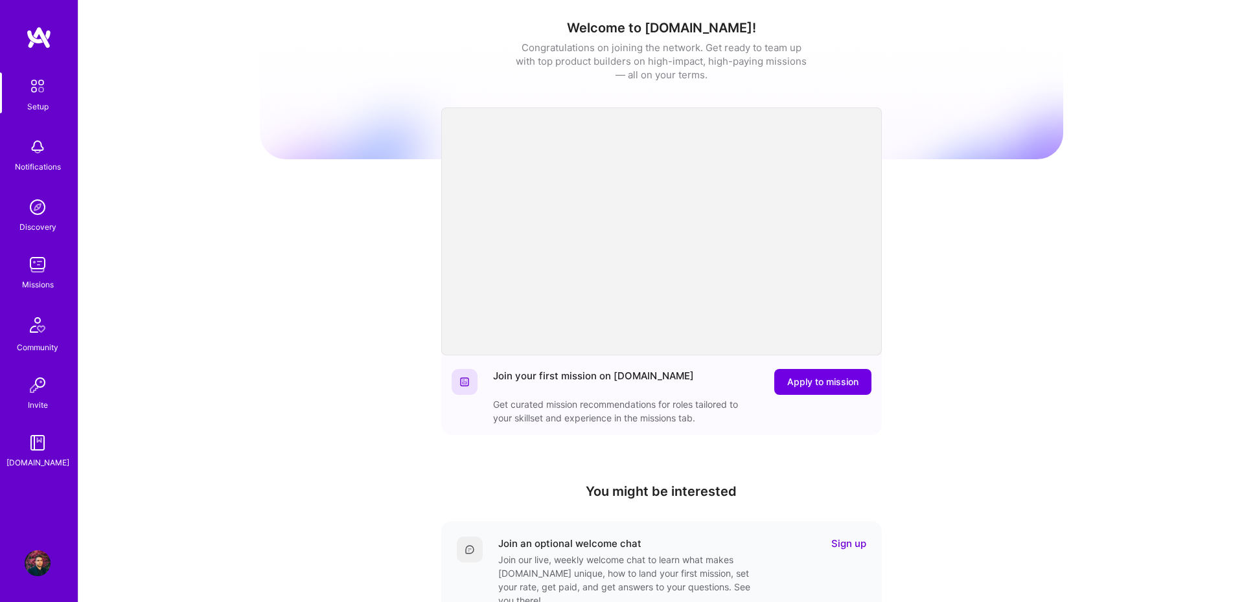
click at [33, 279] on div "Missions" at bounding box center [38, 285] width 32 height 14
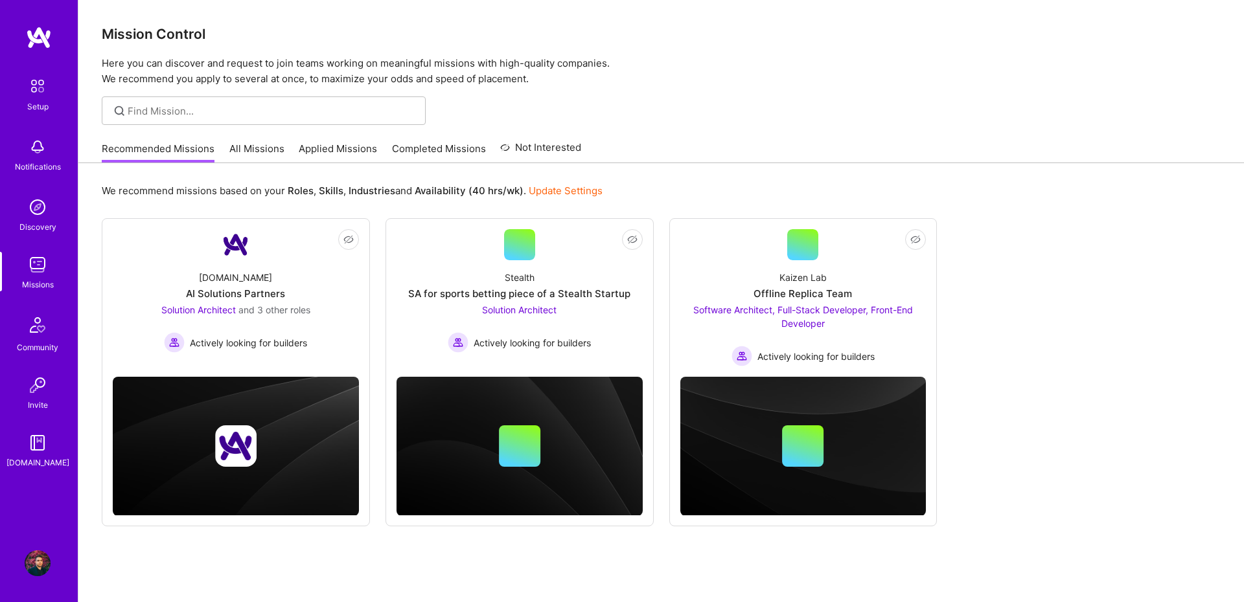
click at [263, 137] on div "Recommended Missions All Missions Applied Missions Completed Missions Not Inter…" at bounding box center [341, 149] width 479 height 28
click at [264, 148] on link "All Missions" at bounding box center [256, 152] width 55 height 21
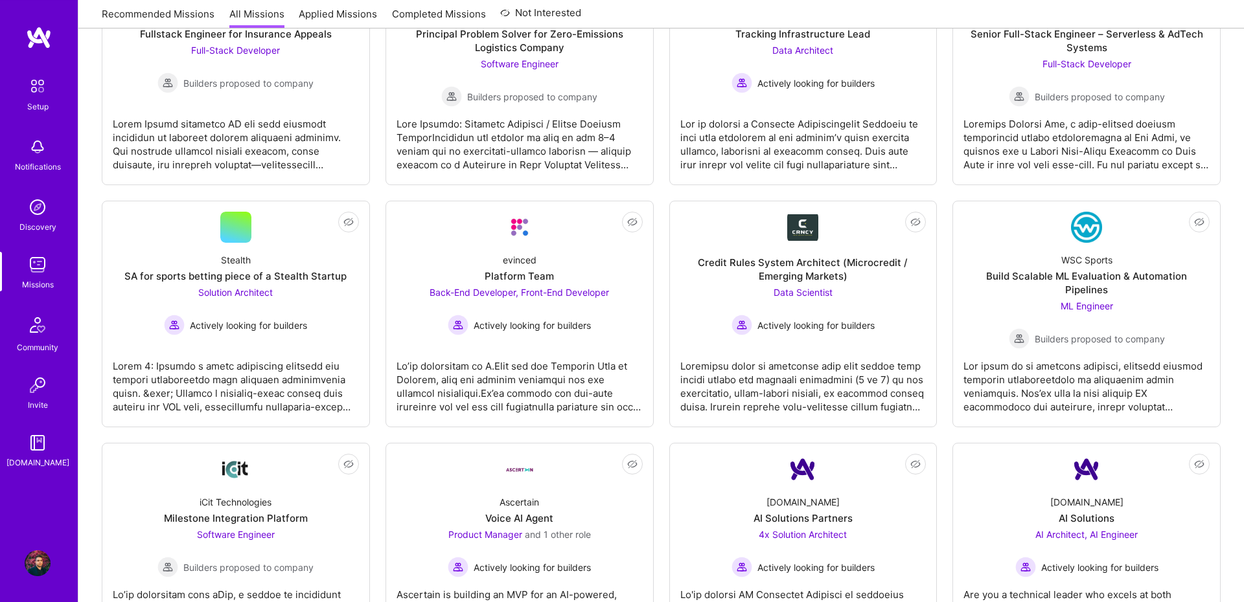
scroll to position [1698, 0]
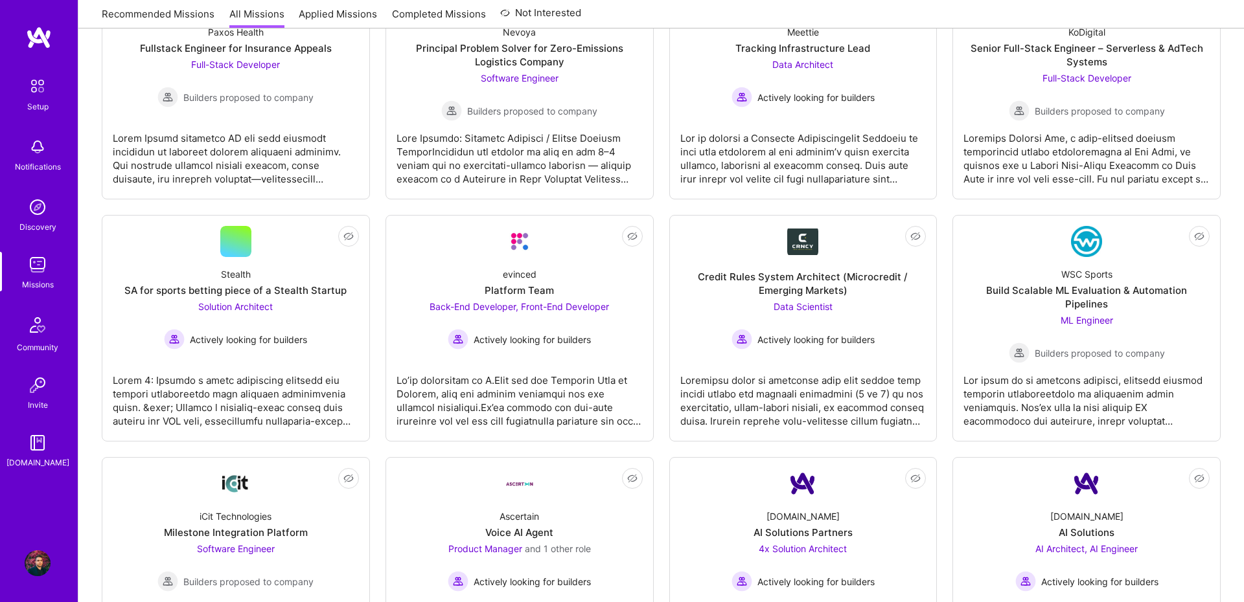
click at [41, 80] on img at bounding box center [37, 86] width 27 height 27
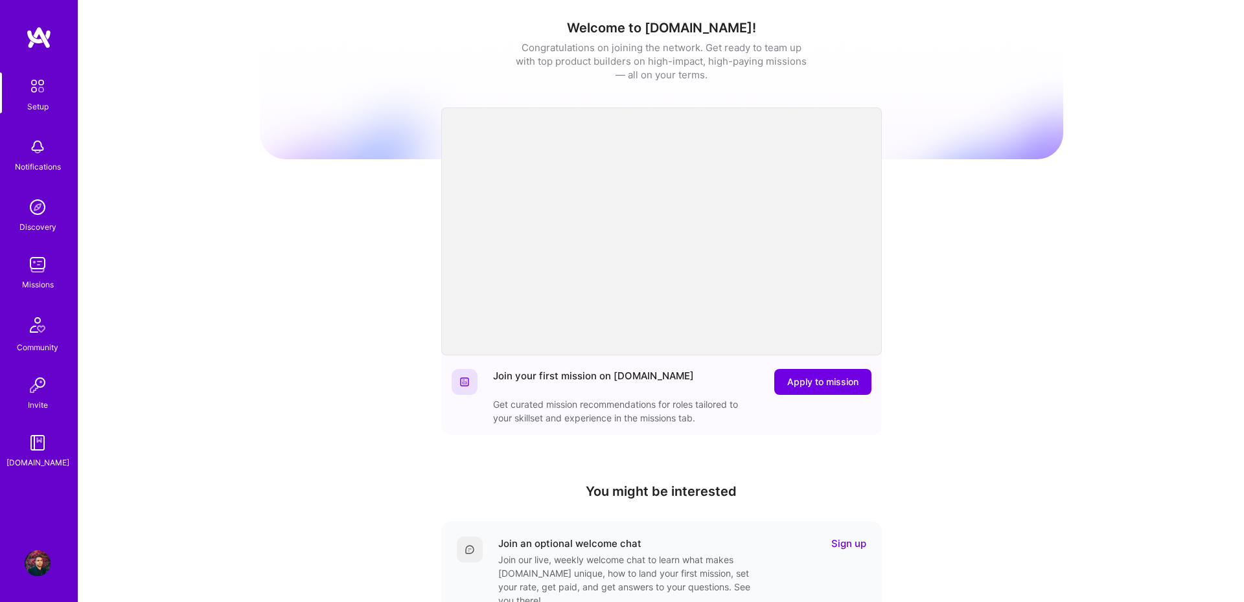
click at [47, 564] on img at bounding box center [38, 564] width 26 height 26
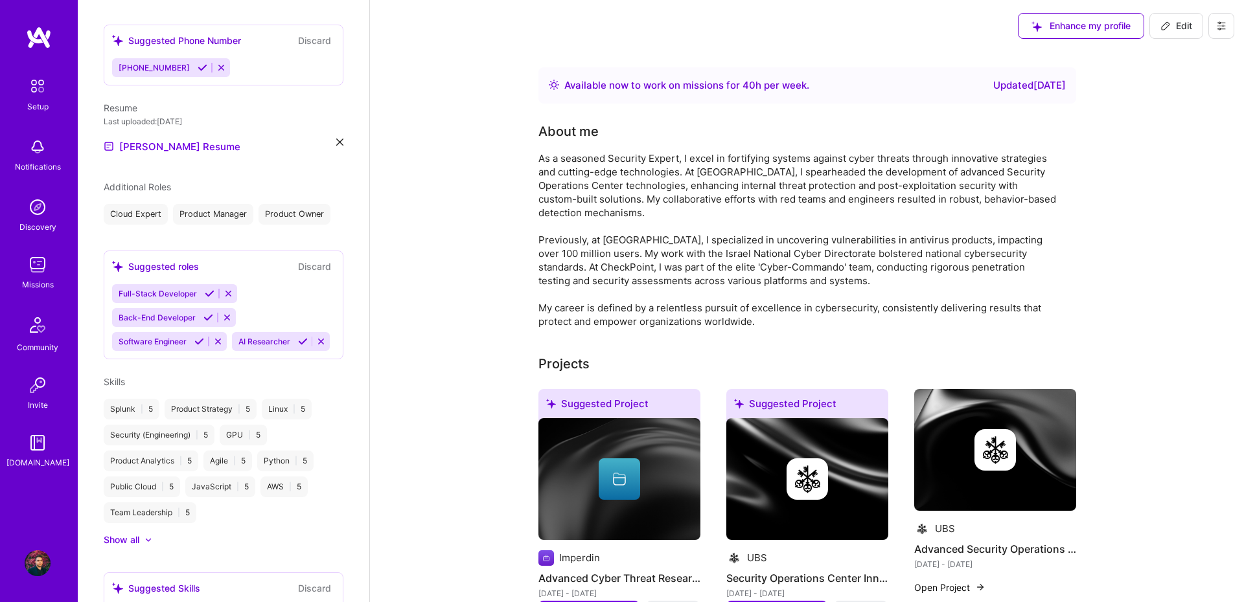
scroll to position [443, 0]
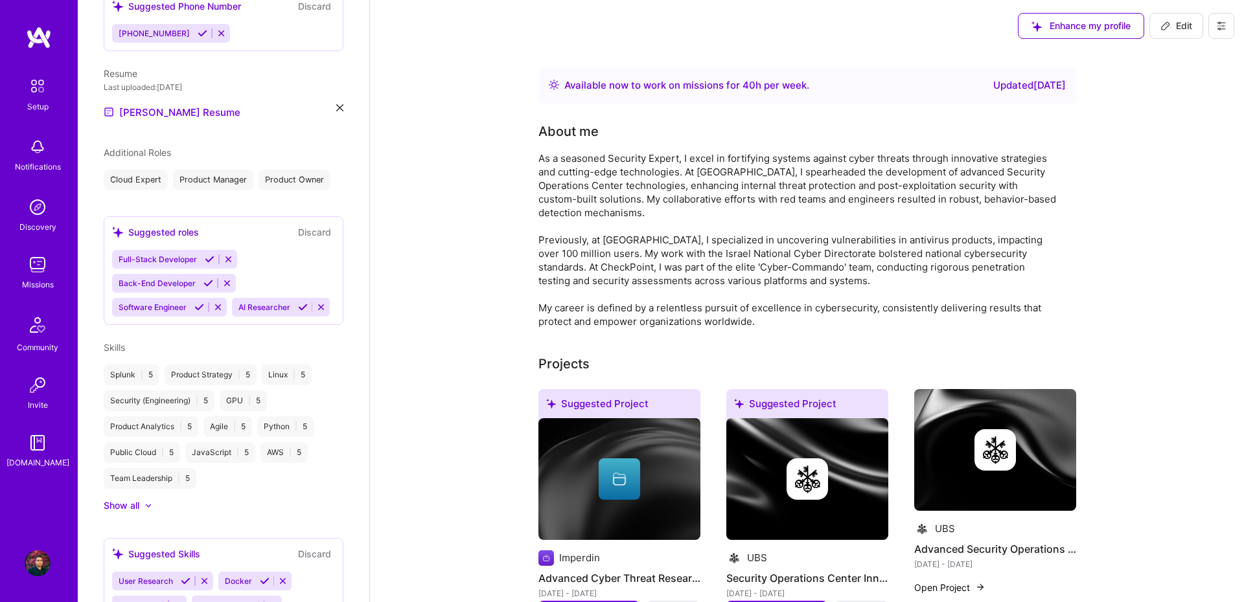
click at [1171, 23] on span "Edit" at bounding box center [1176, 25] width 32 height 13
select select "IL"
select select "Right Now"
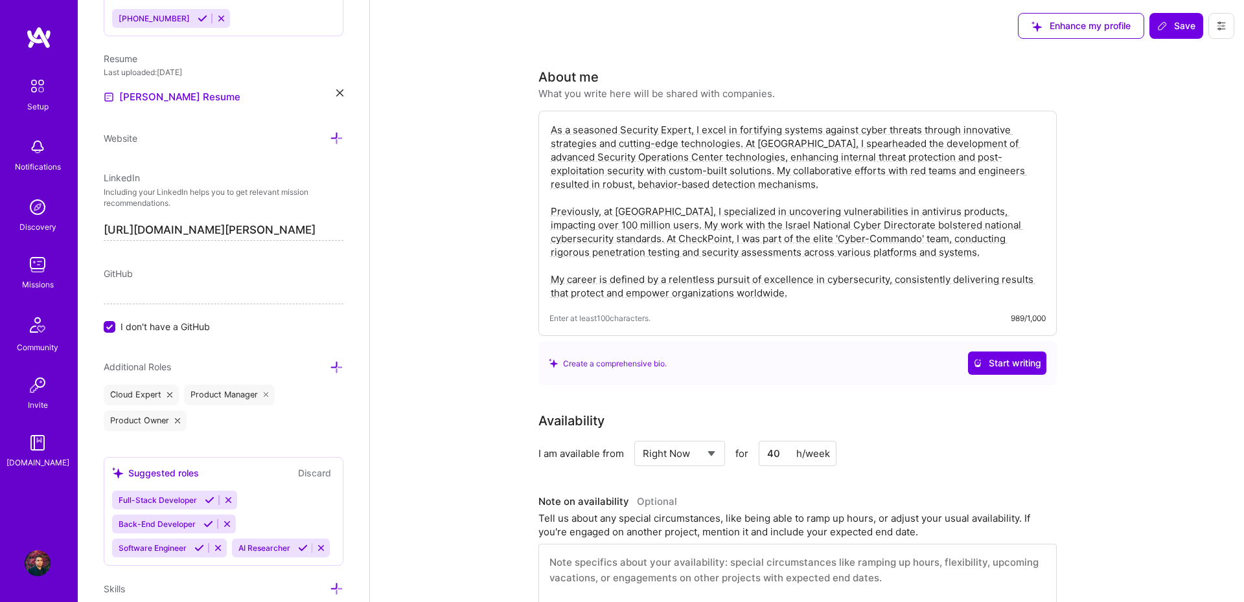
scroll to position [900, 0]
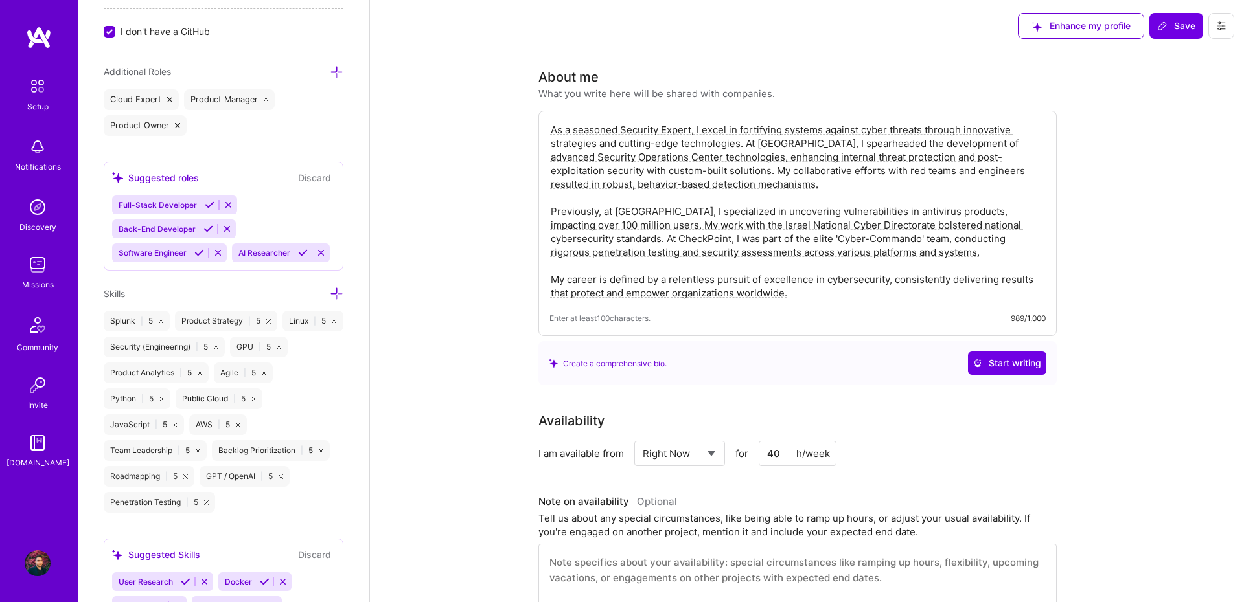
click at [336, 292] on icon at bounding box center [337, 294] width 14 height 14
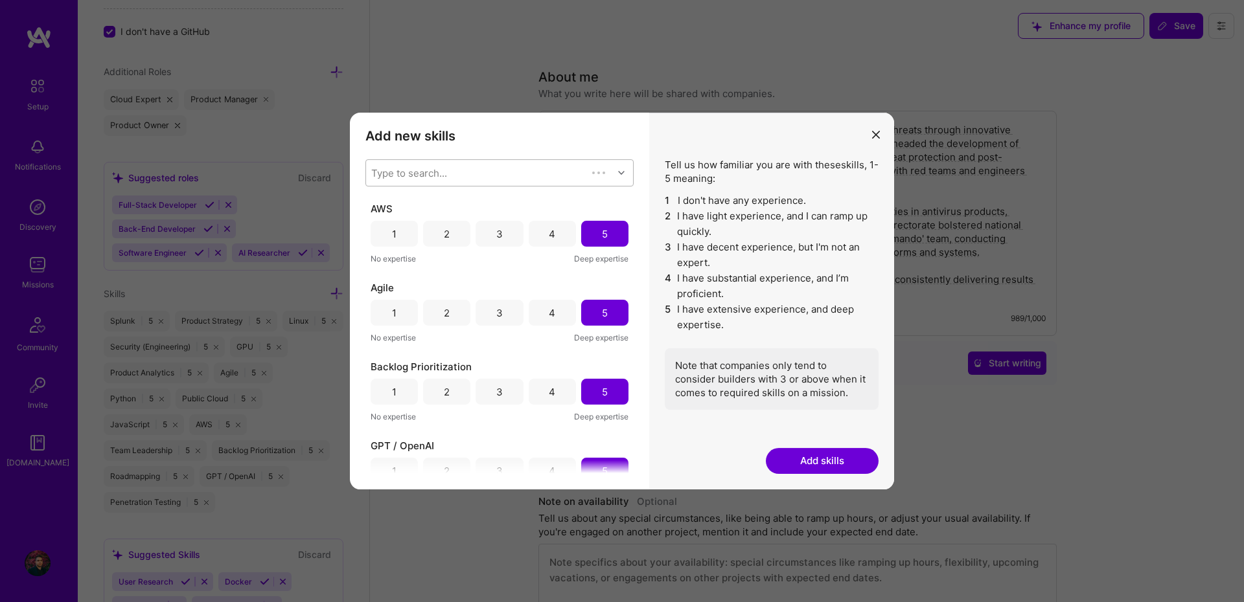
click at [471, 179] on div "Type to search..." at bounding box center [476, 173] width 221 height 26
type input "ש"
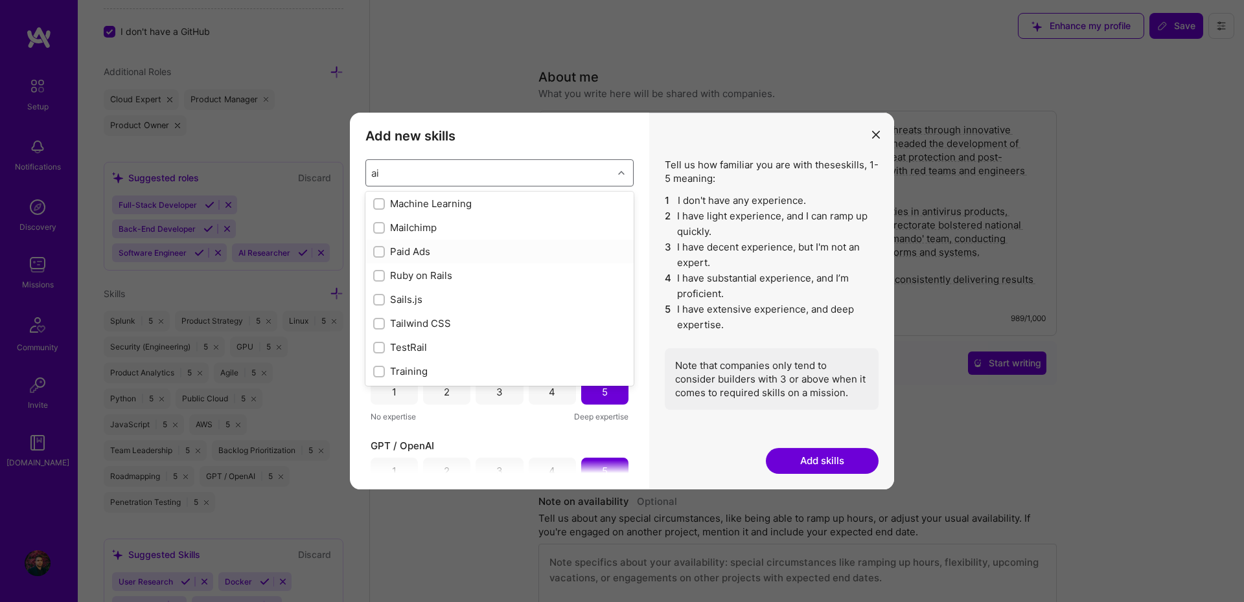
scroll to position [71, 0]
type input "ai"
type input "art"
checkbox input "false"
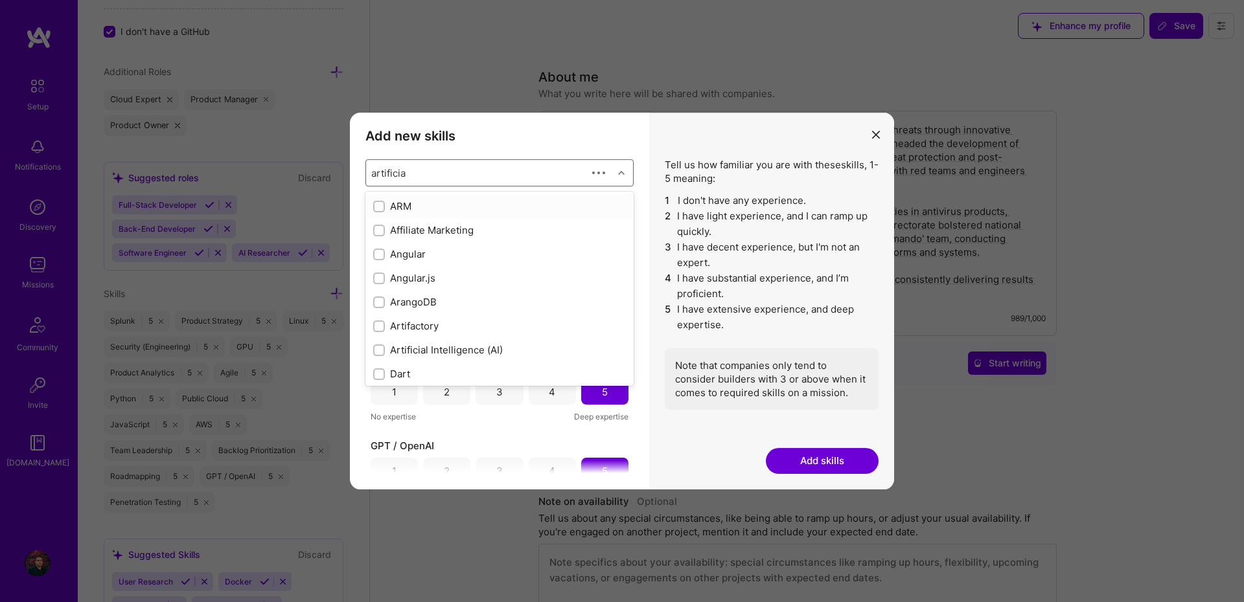
type input "artificial"
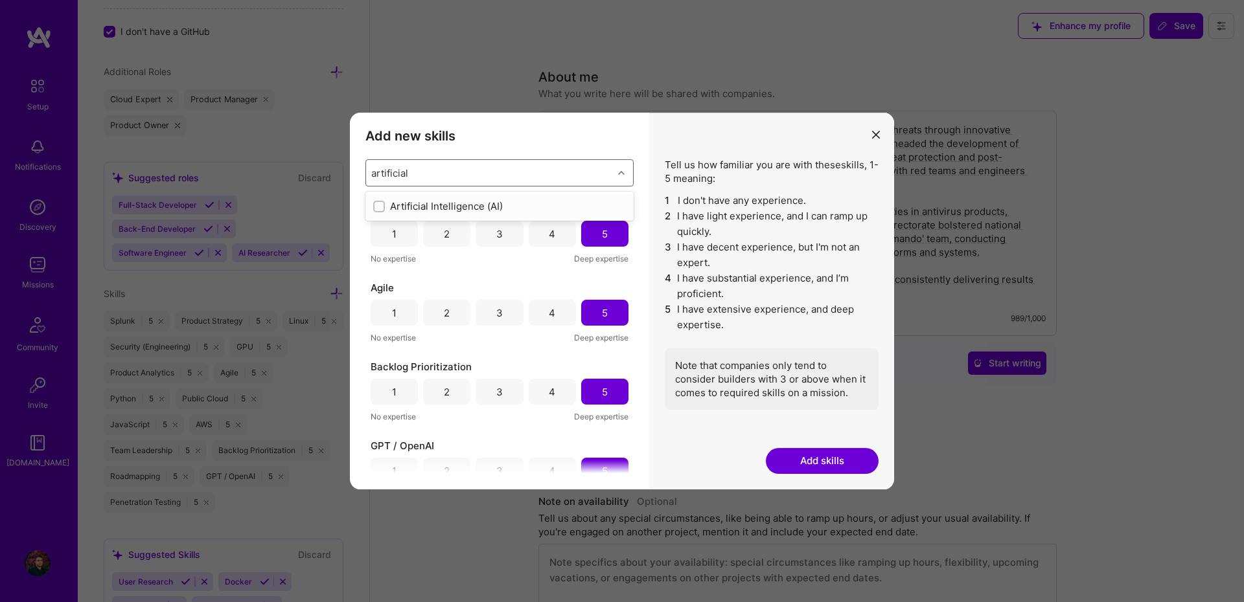
click at [380, 204] on input "modal" at bounding box center [380, 207] width 9 height 9
checkbox input "false"
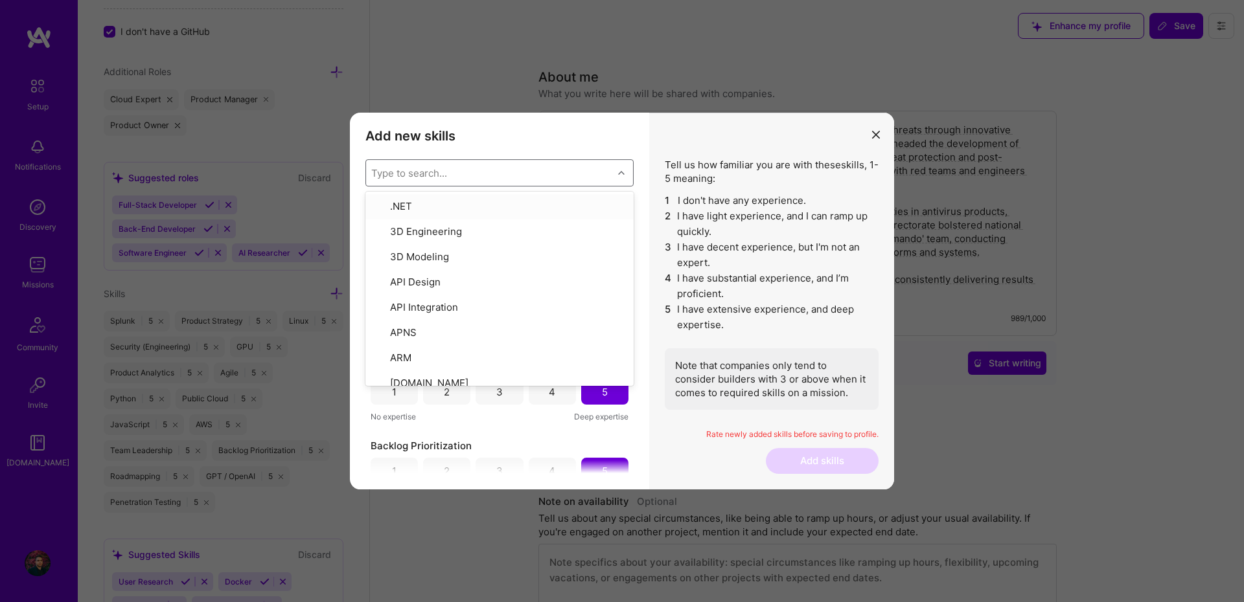
click at [578, 133] on h3 "Add new skills" at bounding box center [499, 136] width 268 height 16
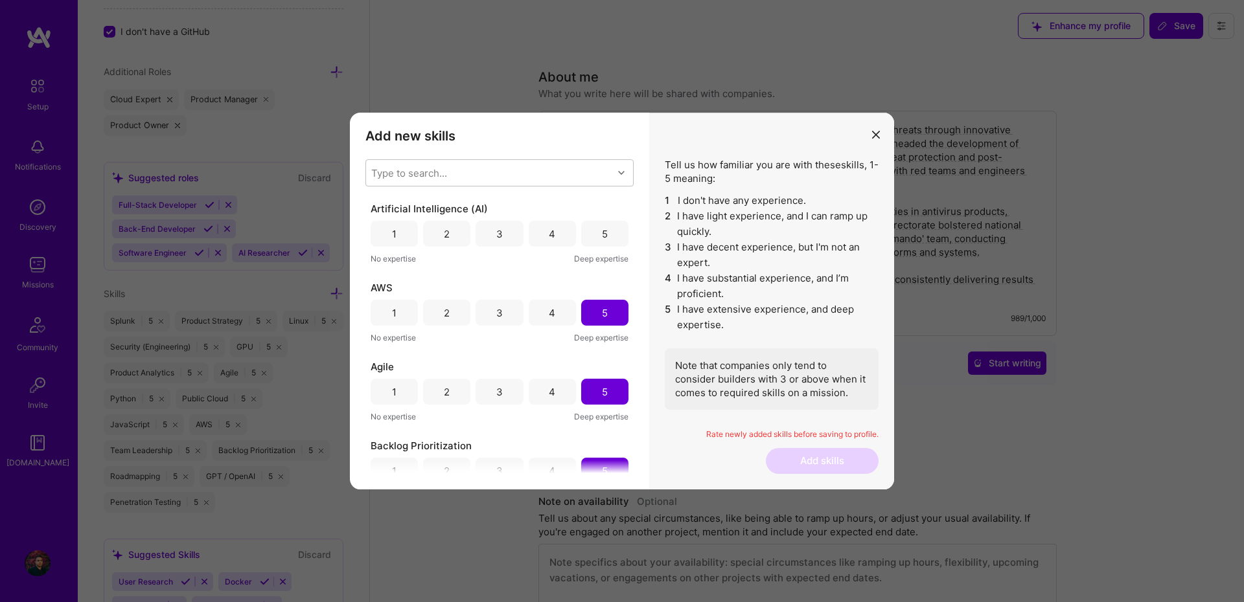
click at [611, 231] on div "5" at bounding box center [604, 234] width 47 height 26
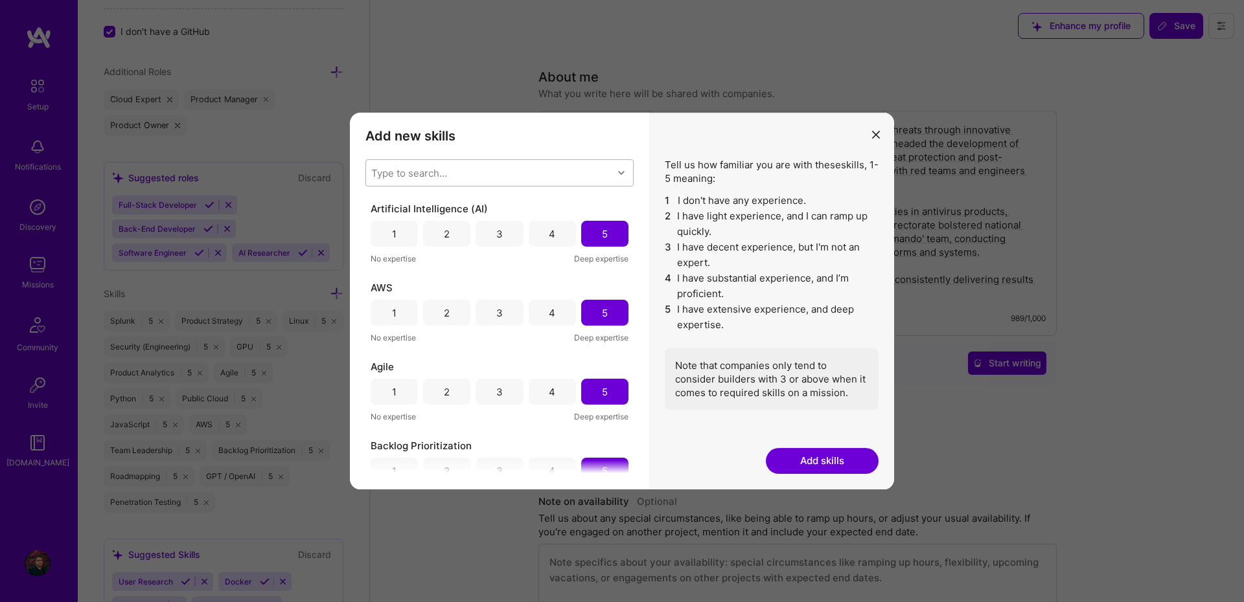
click at [551, 176] on div "Type to search..." at bounding box center [489, 173] width 247 height 26
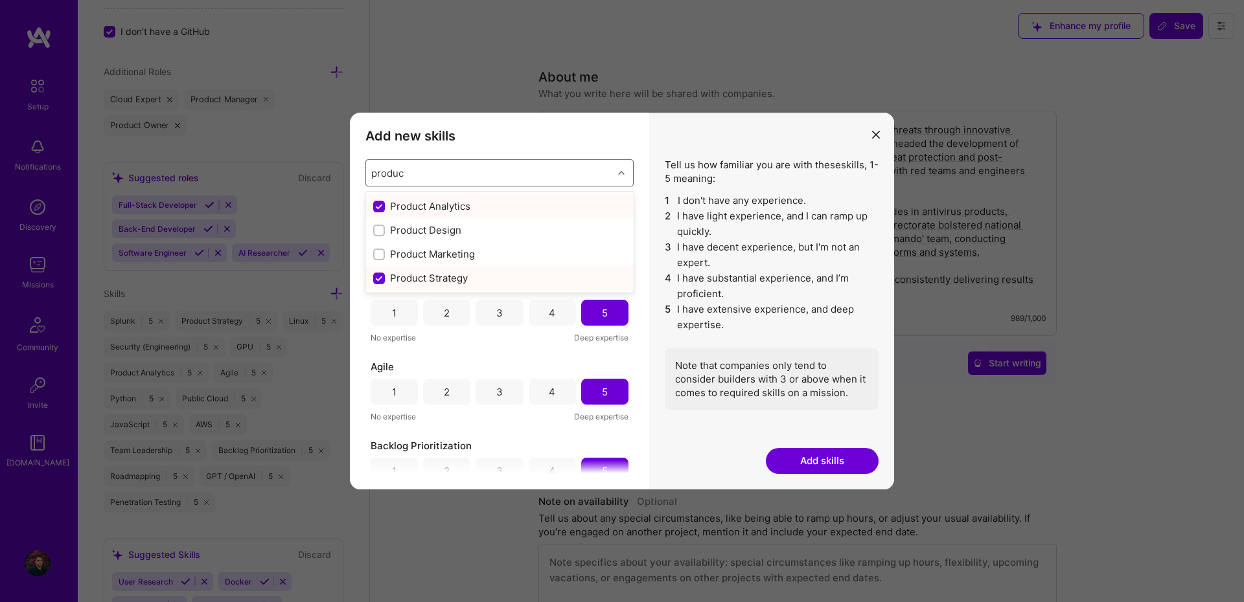
type input "product"
click at [435, 232] on div "Product Design" at bounding box center [499, 230] width 253 height 14
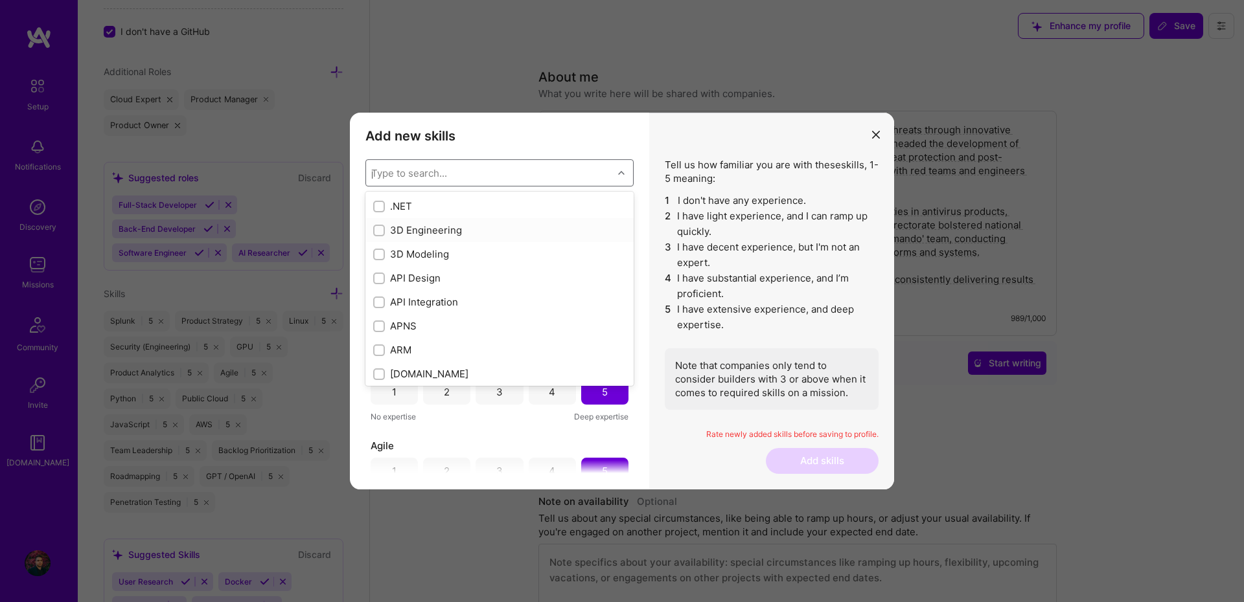
checkbox input "false"
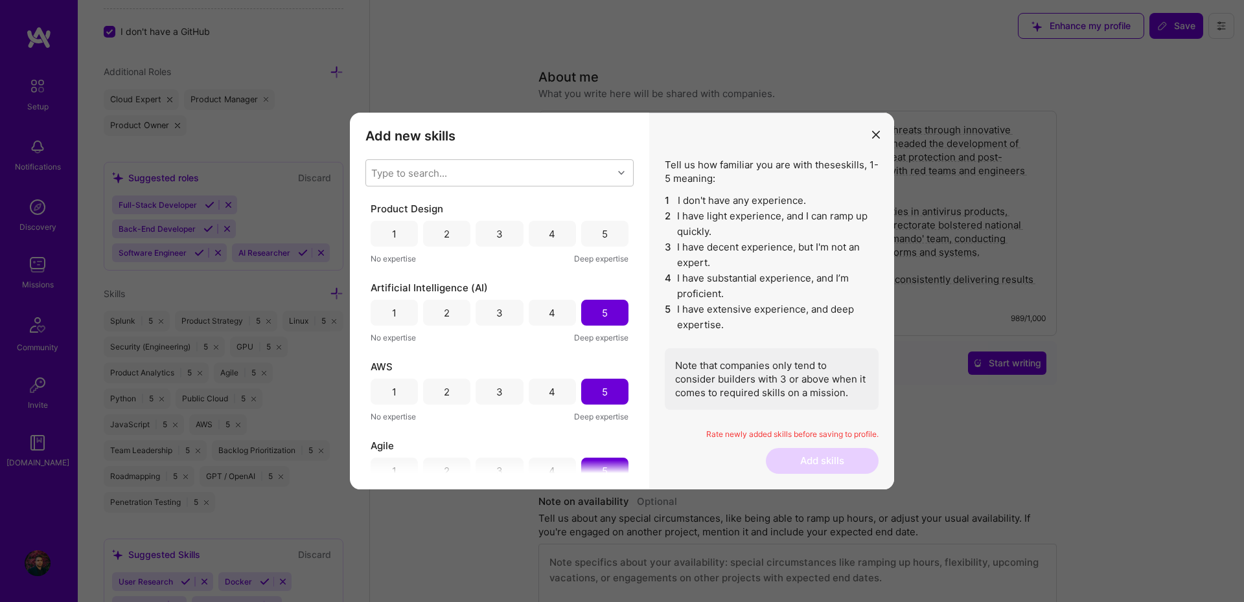
click at [595, 145] on div "Add new skills Tell us how familiar you are with given skills, using between 1 …" at bounding box center [499, 301] width 299 height 377
click at [612, 217] on div "Product Design 1 2 3 4 5 No expertise Deep expertise" at bounding box center [500, 233] width 258 height 63
click at [604, 229] on div "5" at bounding box center [605, 234] width 6 height 14
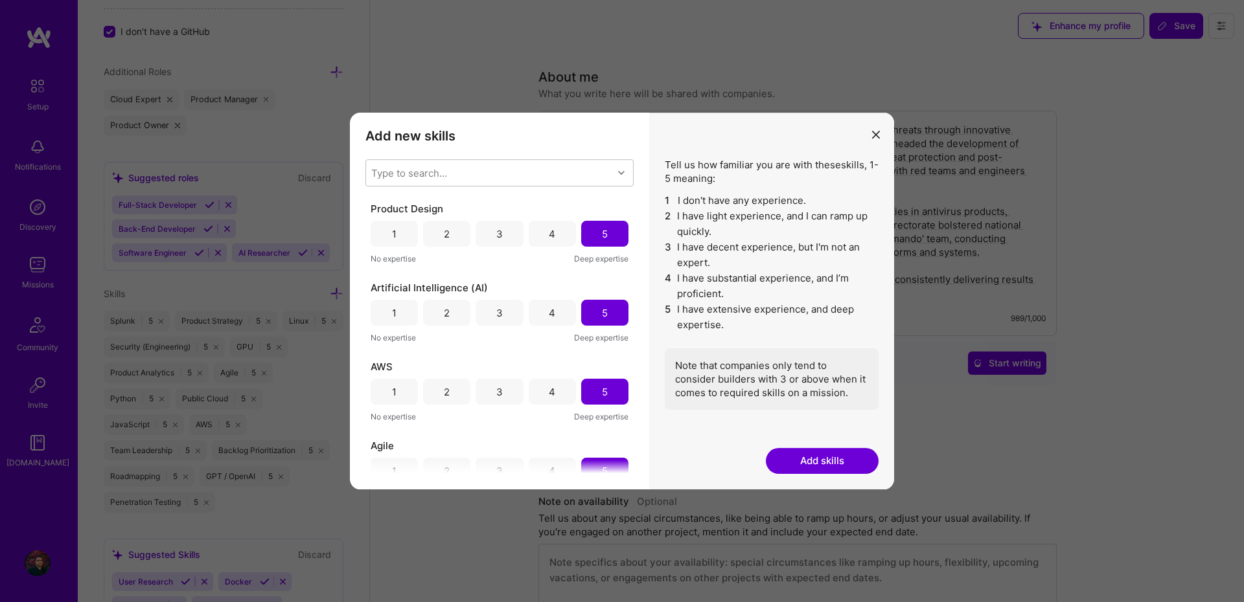
click at [831, 455] on button "Add skills" at bounding box center [822, 461] width 113 height 26
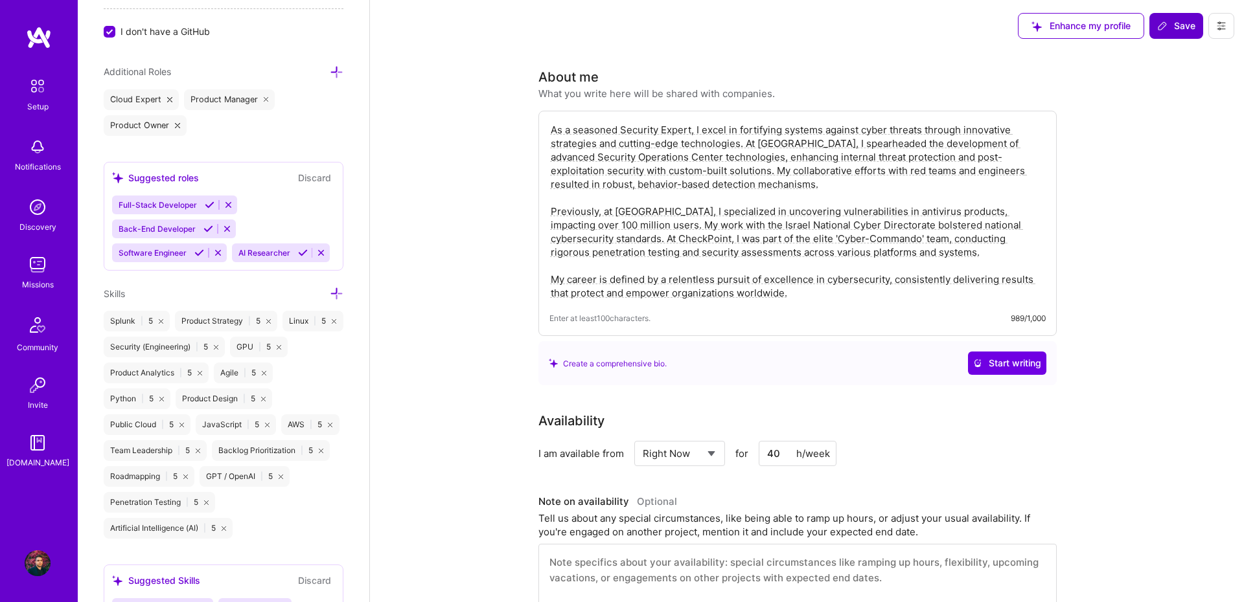
click at [1172, 27] on span "Save" at bounding box center [1176, 25] width 38 height 13
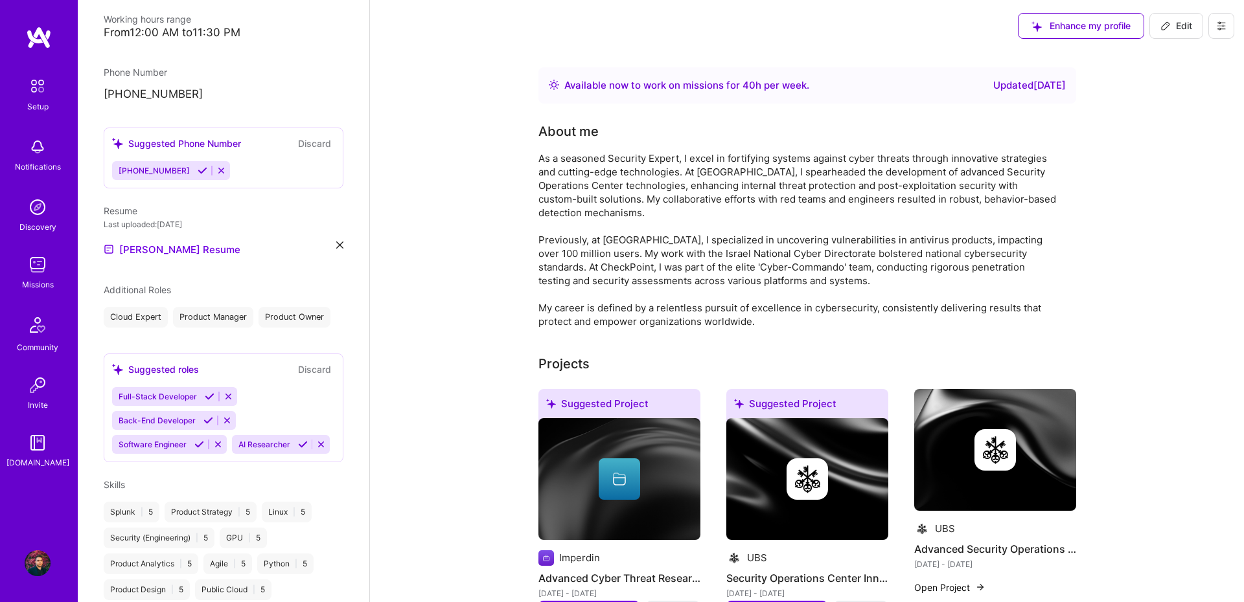
scroll to position [288, 0]
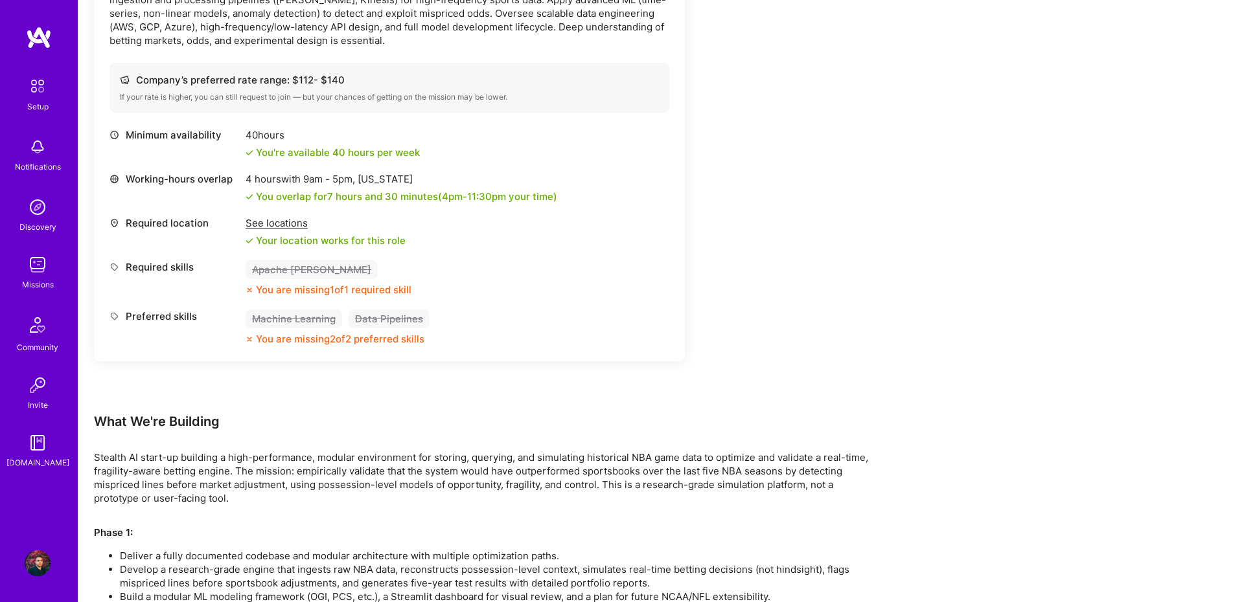
scroll to position [89, 0]
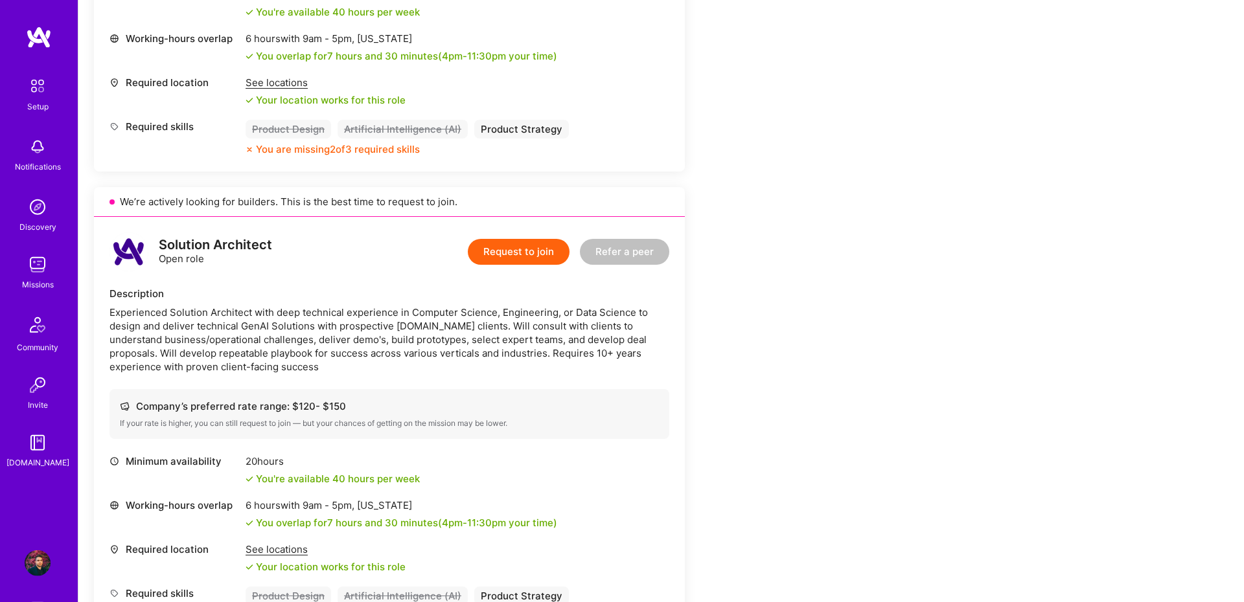
scroll to position [1520, 0]
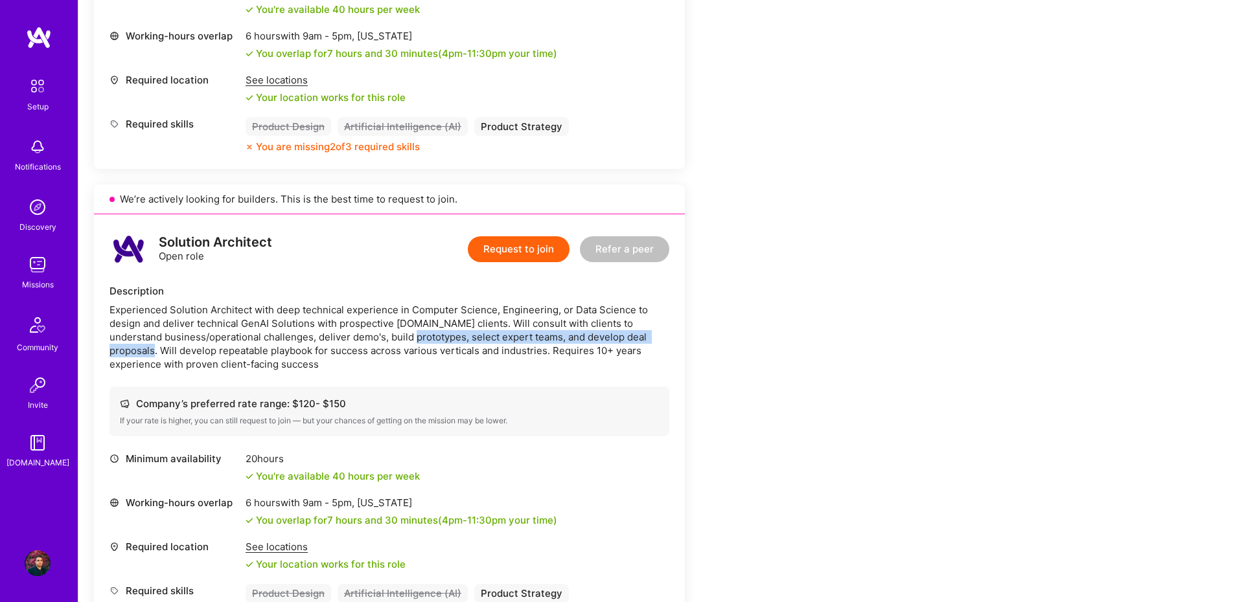
drag, startPoint x: 396, startPoint y: 339, endPoint x: 670, endPoint y: 341, distance: 274.0
click at [670, 341] on div "Solution Architect Open role Request to join Refer a peer Description Experienc…" at bounding box center [389, 425] width 591 height 422
click at [659, 337] on div "Experienced Solution Architect with deep technical experience in Computer Scien…" at bounding box center [389, 337] width 560 height 68
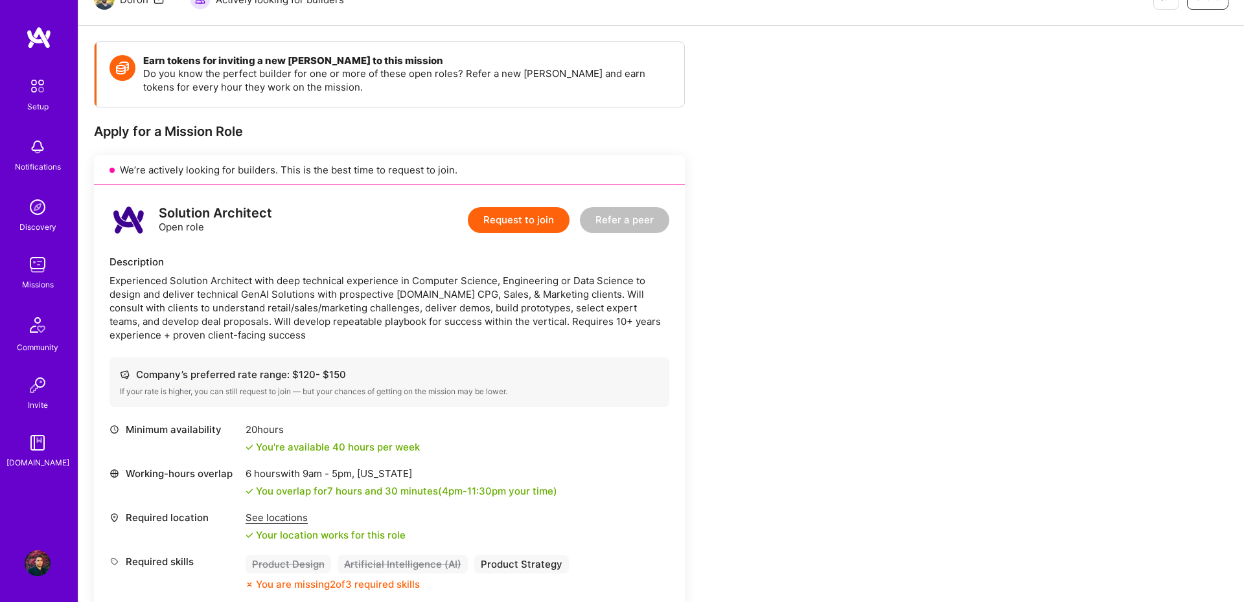
scroll to position [179, 0]
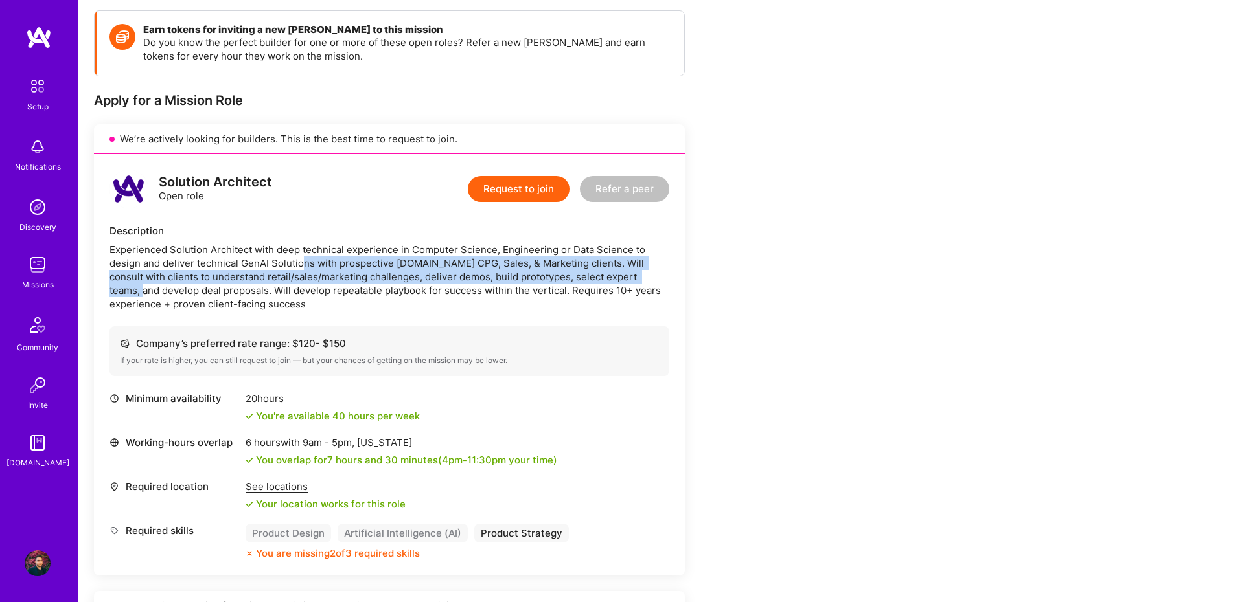
drag, startPoint x: 334, startPoint y: 268, endPoint x: 648, endPoint y: 283, distance: 314.5
click at [648, 283] on div "Experienced Solution Architect with deep technical experience in Computer Scien…" at bounding box center [389, 277] width 560 height 68
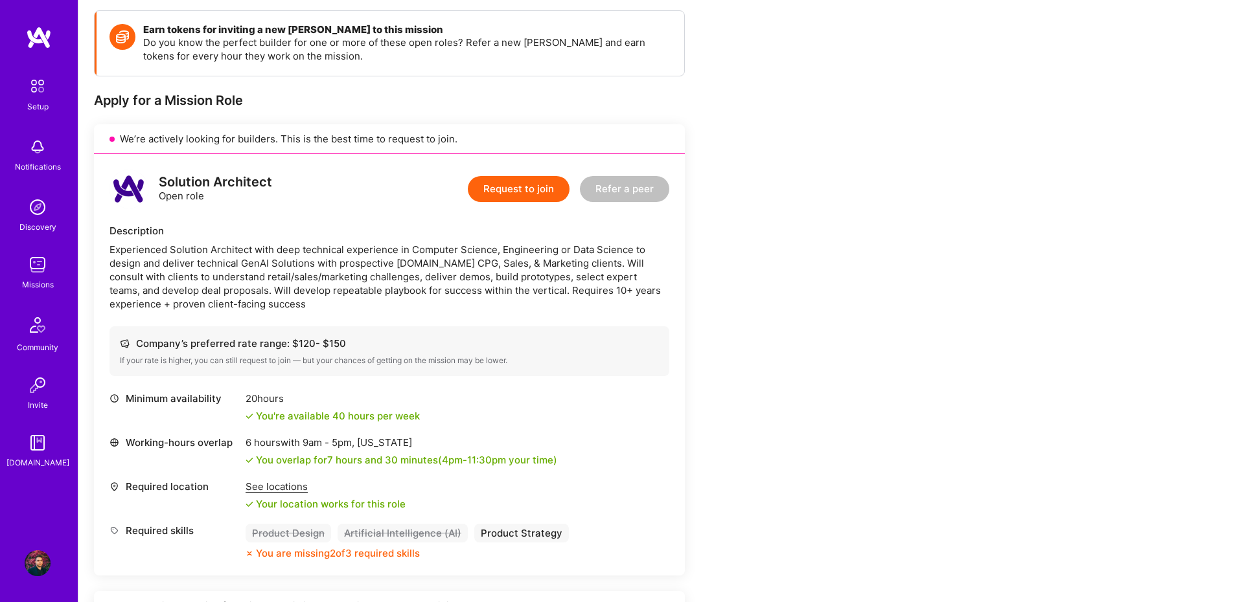
click at [619, 295] on div "Experienced Solution Architect with deep technical experience in Computer Scien…" at bounding box center [389, 277] width 560 height 68
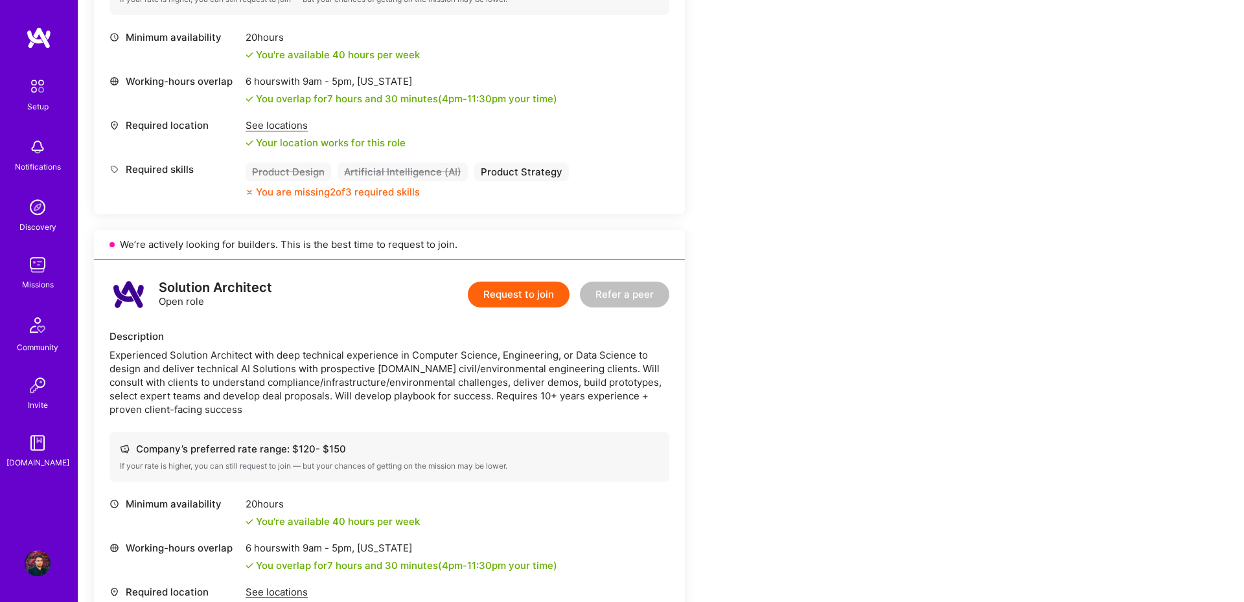
scroll to position [536, 0]
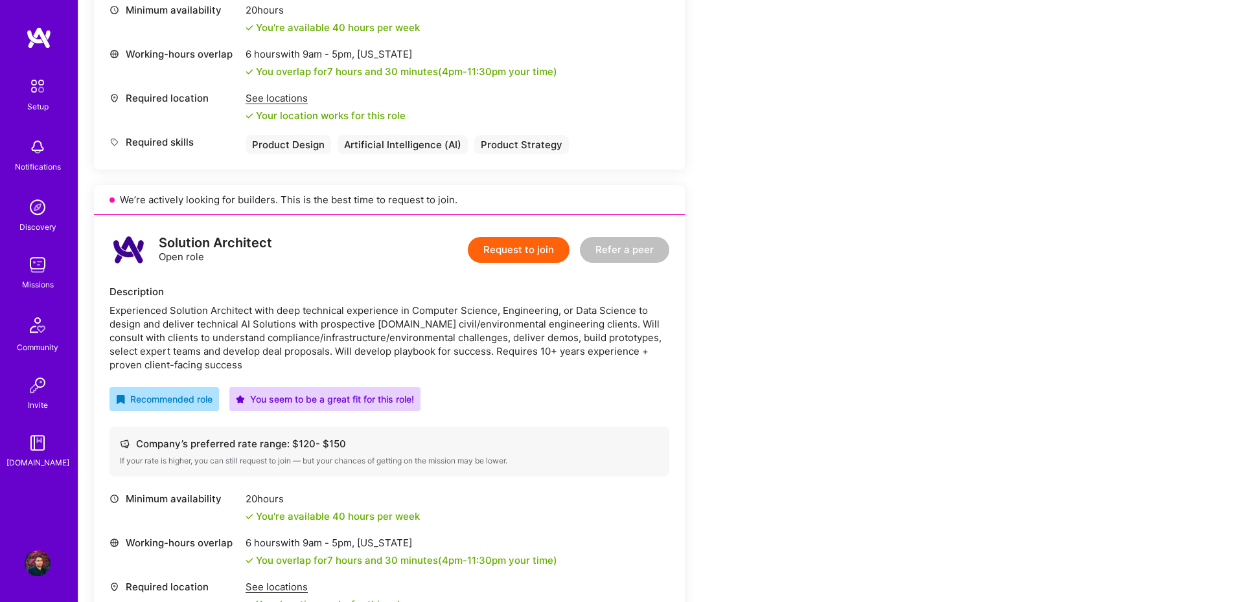
scroll to position [626, 0]
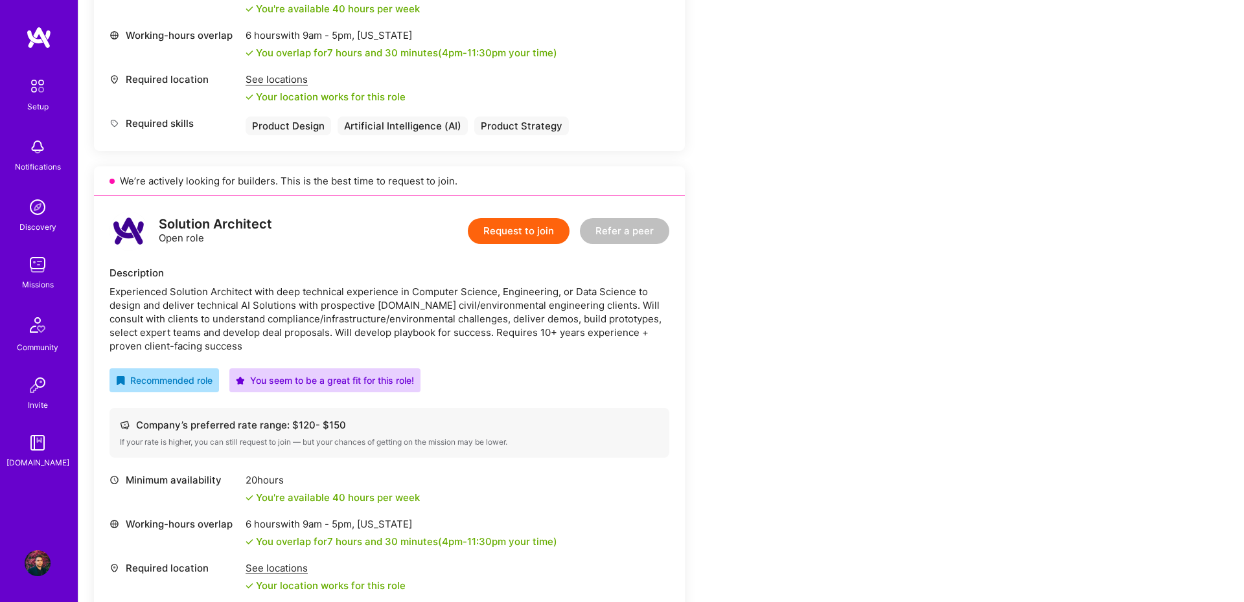
click at [525, 319] on div "Experienced Solution Architect with deep technical experience in Computer Scien…" at bounding box center [389, 319] width 560 height 68
click at [563, 336] on div "Experienced Solution Architect with deep technical experience in Computer Scien…" at bounding box center [389, 319] width 560 height 68
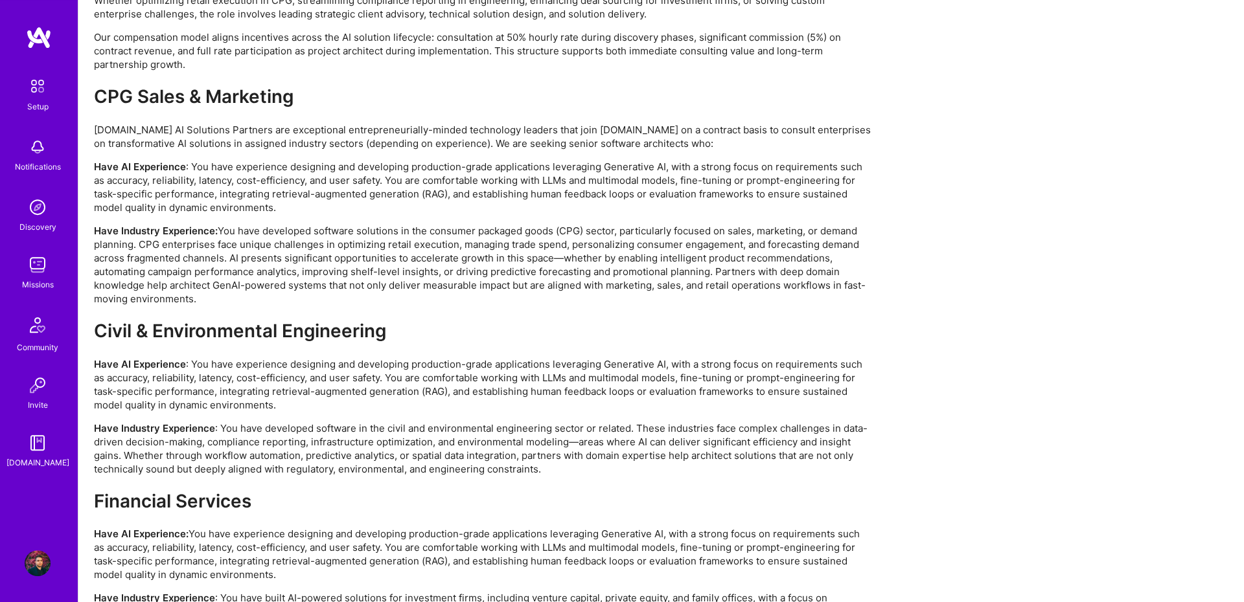
scroll to position [2592, 0]
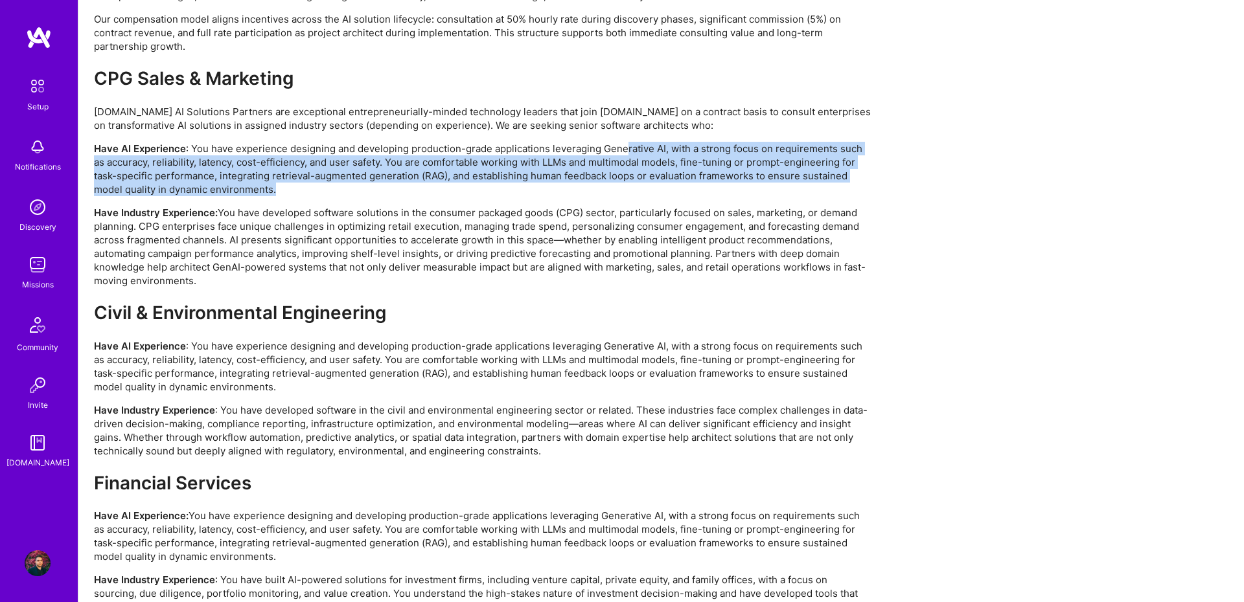
drag, startPoint x: 632, startPoint y: 144, endPoint x: 879, endPoint y: 186, distance: 250.9
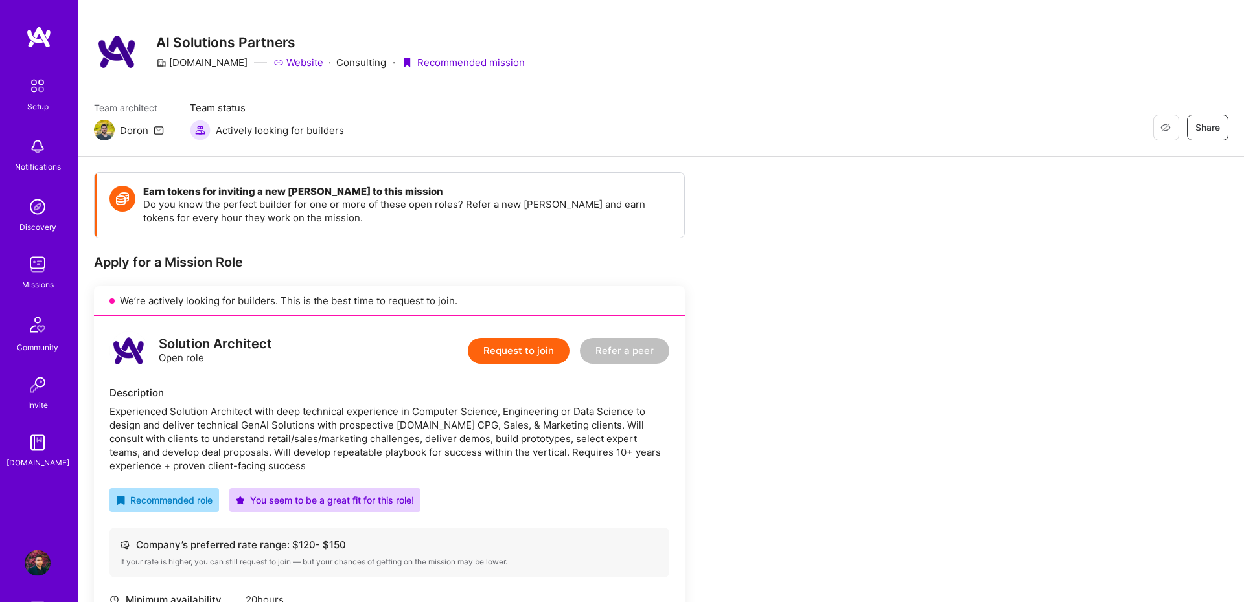
scroll to position [0, 0]
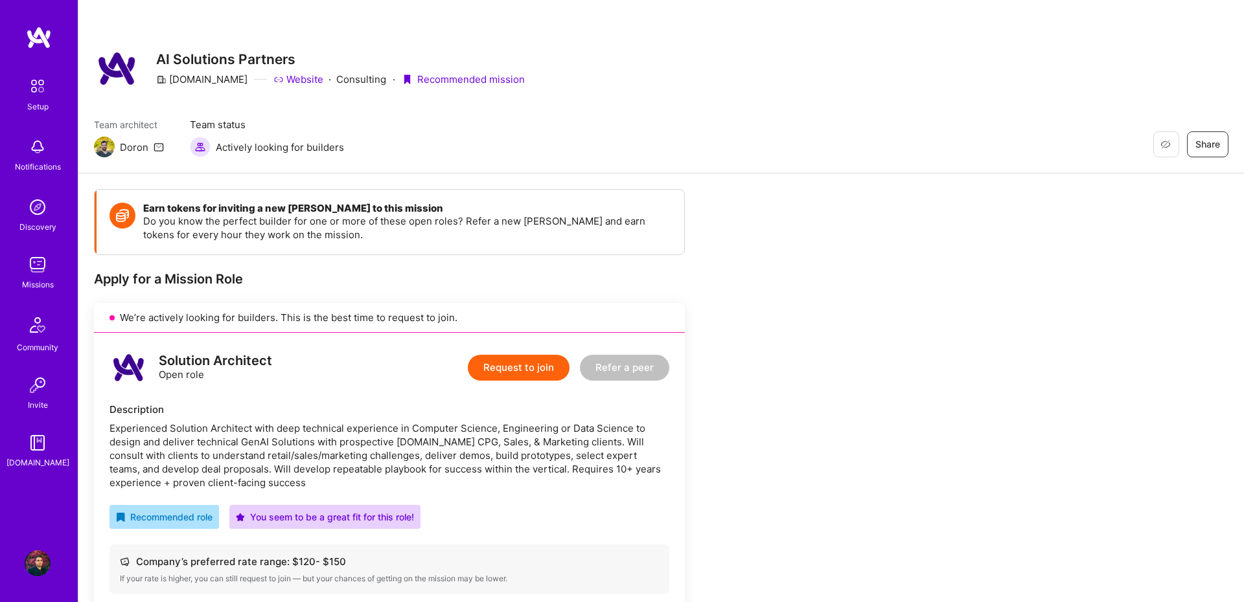
click at [540, 360] on button "Request to join" at bounding box center [519, 368] width 102 height 26
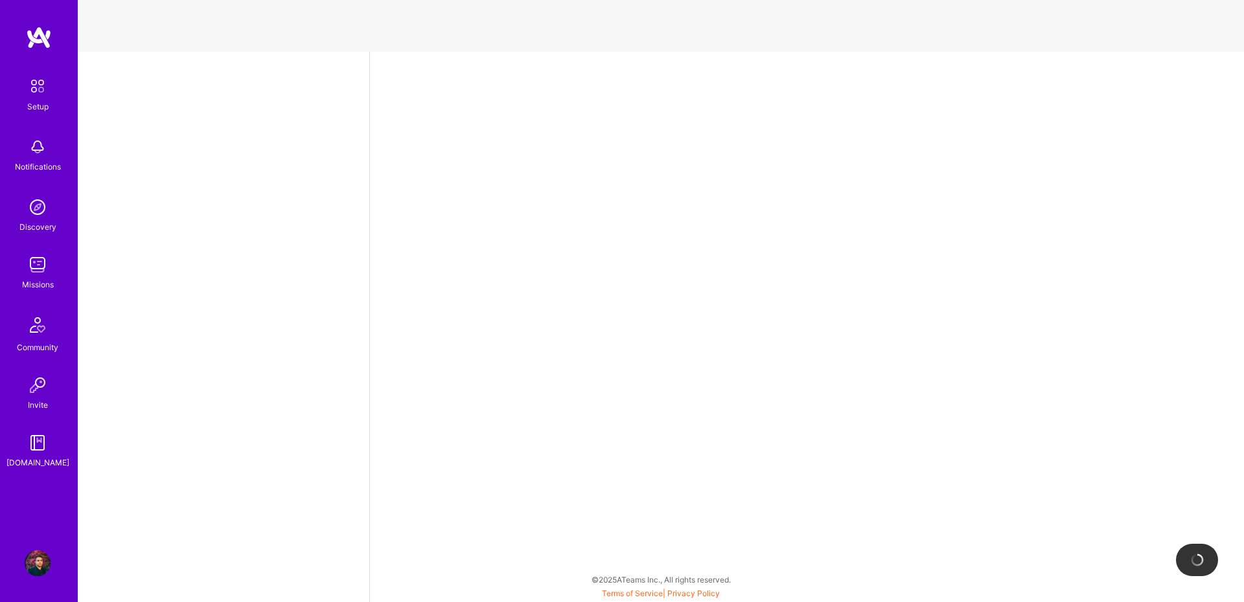
select select "IL"
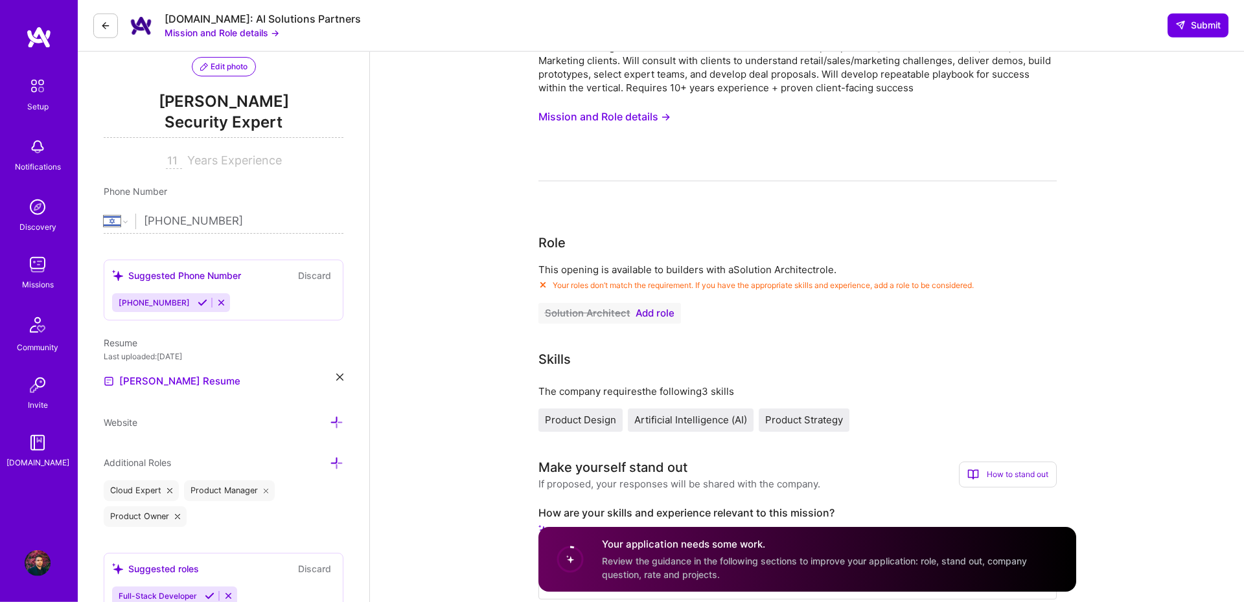
scroll to position [179, 0]
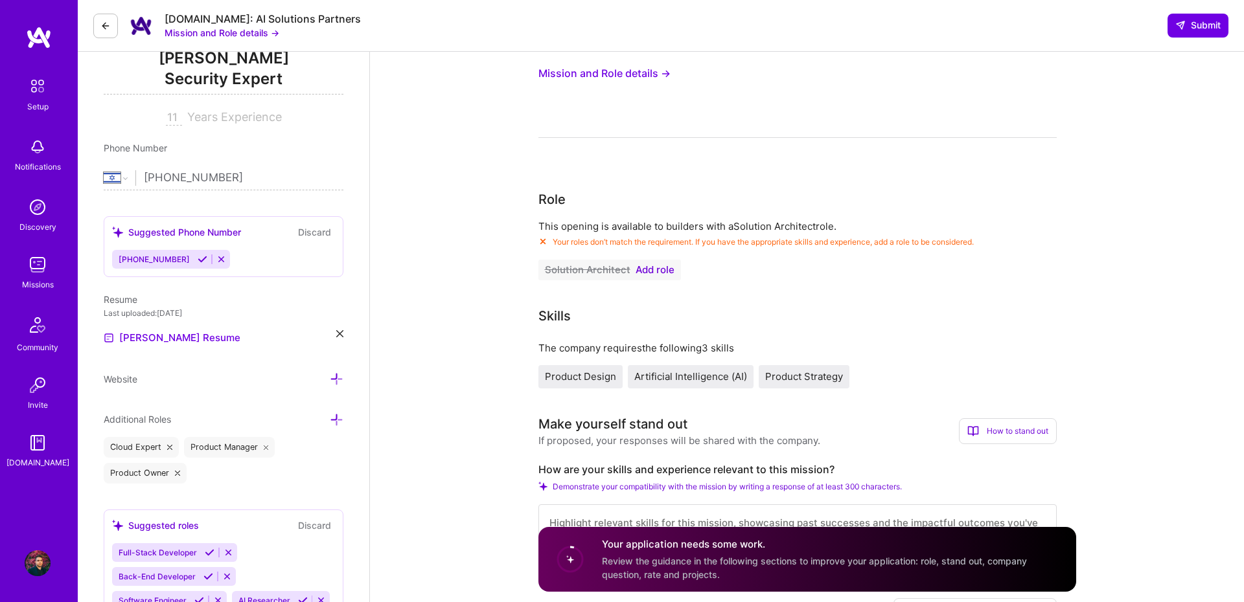
click at [657, 271] on span "Add role" at bounding box center [654, 270] width 39 height 10
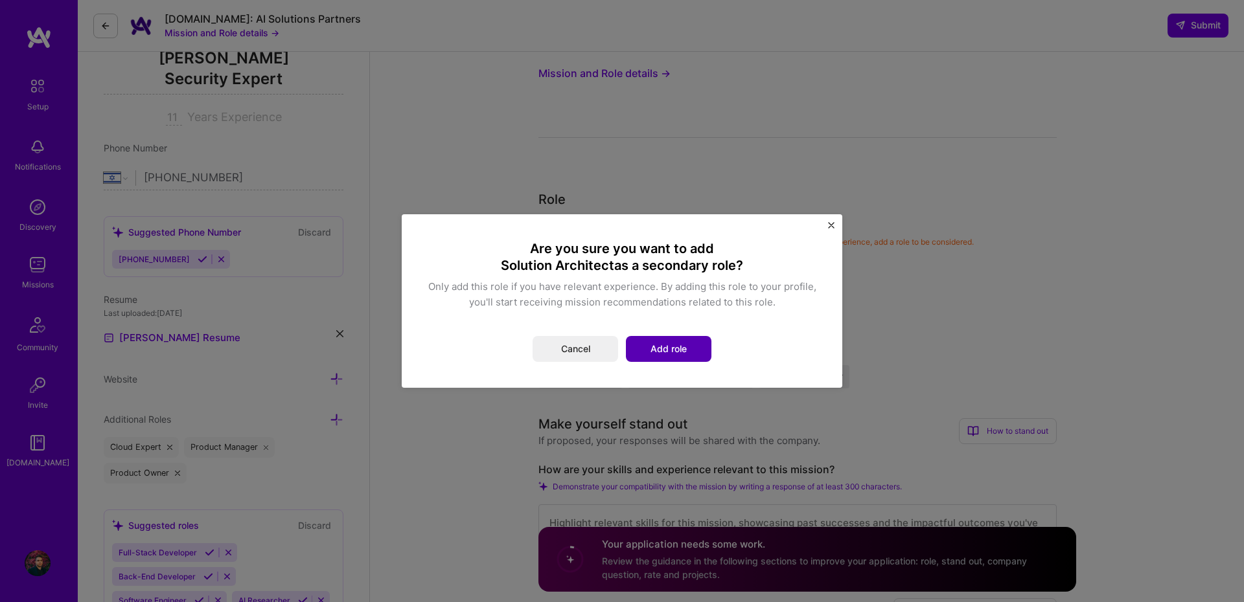
click at [676, 343] on button "Add role" at bounding box center [669, 349] width 86 height 26
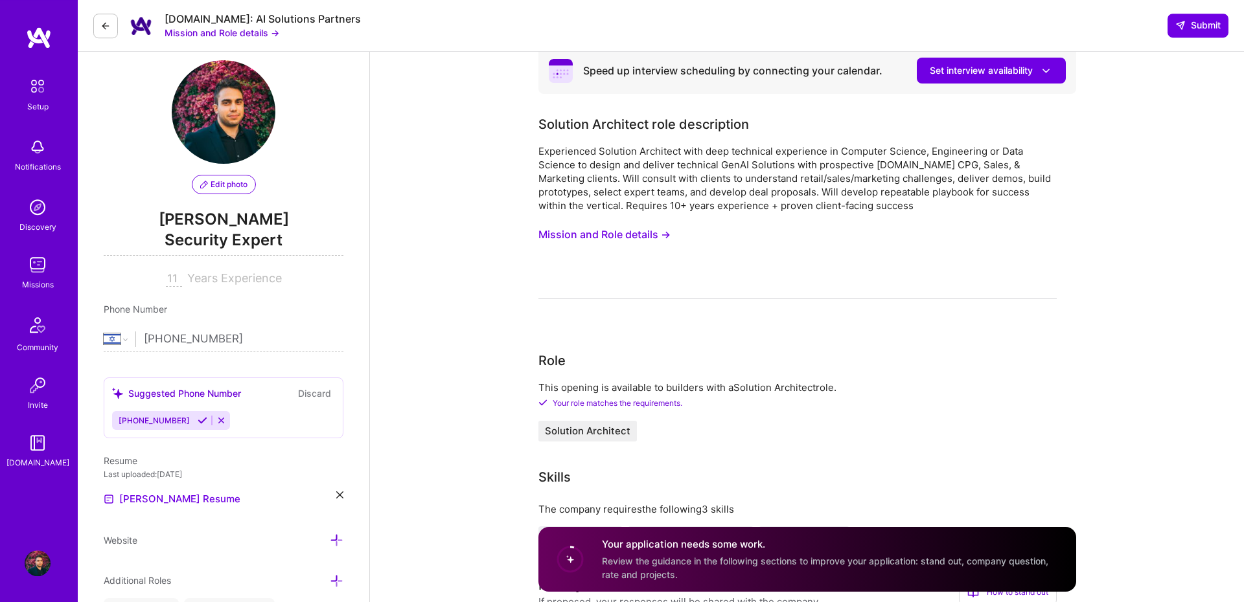
scroll to position [0, 0]
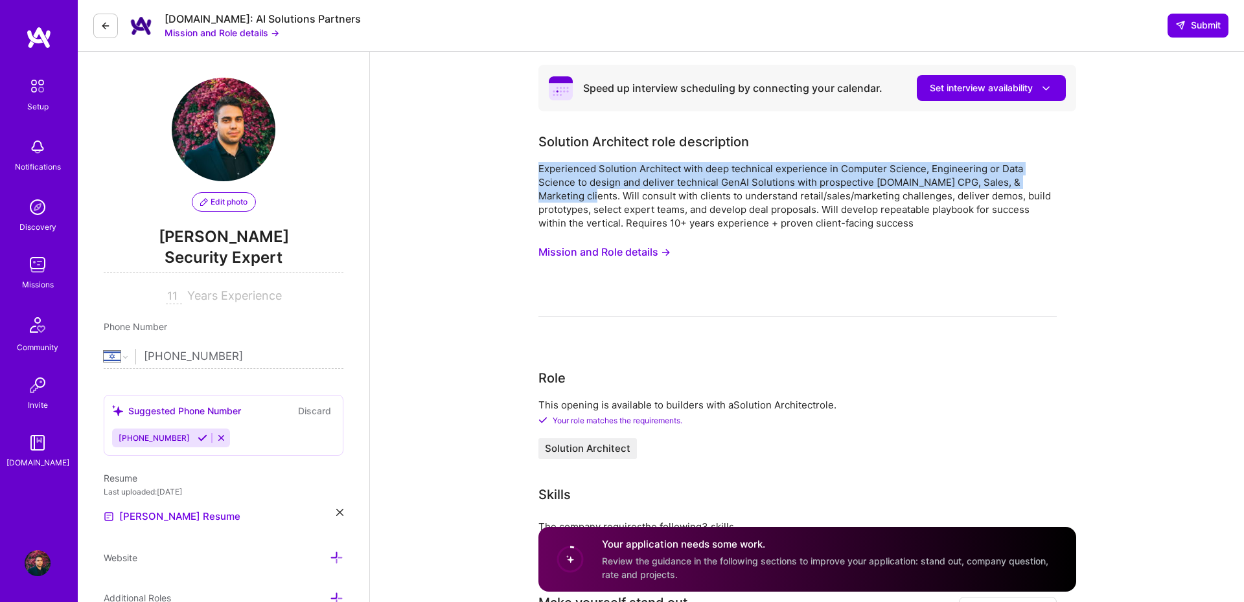
drag, startPoint x: 580, startPoint y: 194, endPoint x: 1051, endPoint y: 231, distance: 472.3
click at [1051, 231] on div "Experienced Solution Architect with deep technical experience in Computer Scien…" at bounding box center [797, 239] width 518 height 155
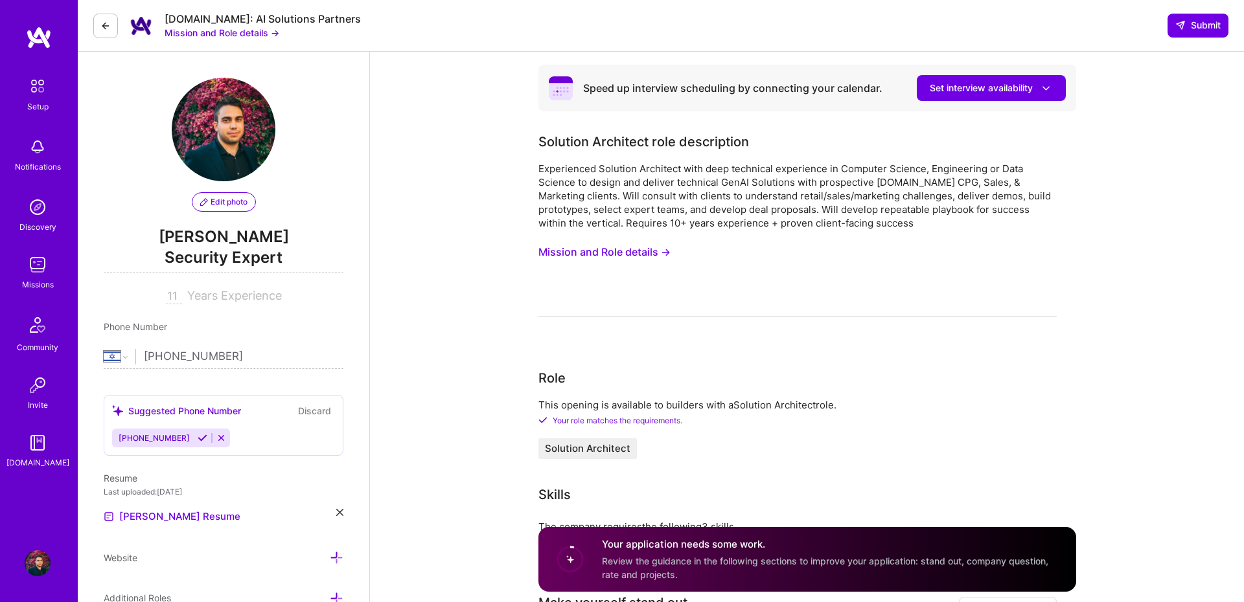
click at [1051, 231] on div "Experienced Solution Architect with deep technical experience in Computer Scien…" at bounding box center [797, 239] width 518 height 155
click at [659, 207] on div "Experienced Solution Architect with deep technical experience in Computer Scien…" at bounding box center [797, 196] width 518 height 68
click at [733, 222] on div "Experienced Solution Architect with deep technical experience in Computer Scien…" at bounding box center [797, 196] width 518 height 68
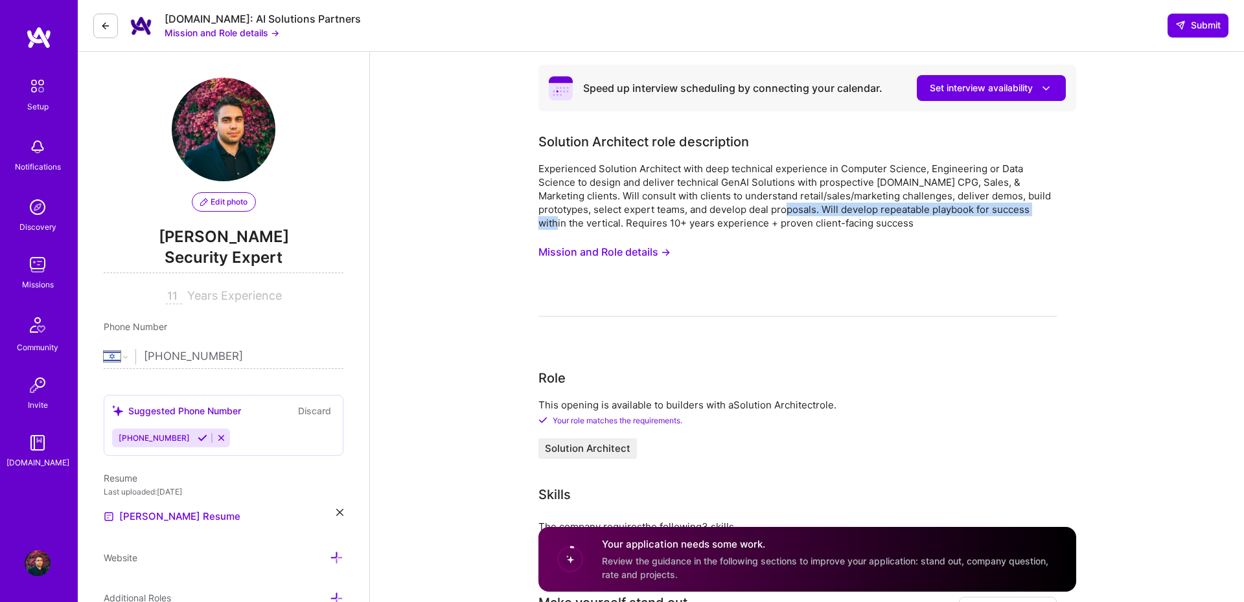
drag, startPoint x: 762, startPoint y: 212, endPoint x: 1058, endPoint y: 207, distance: 296.1
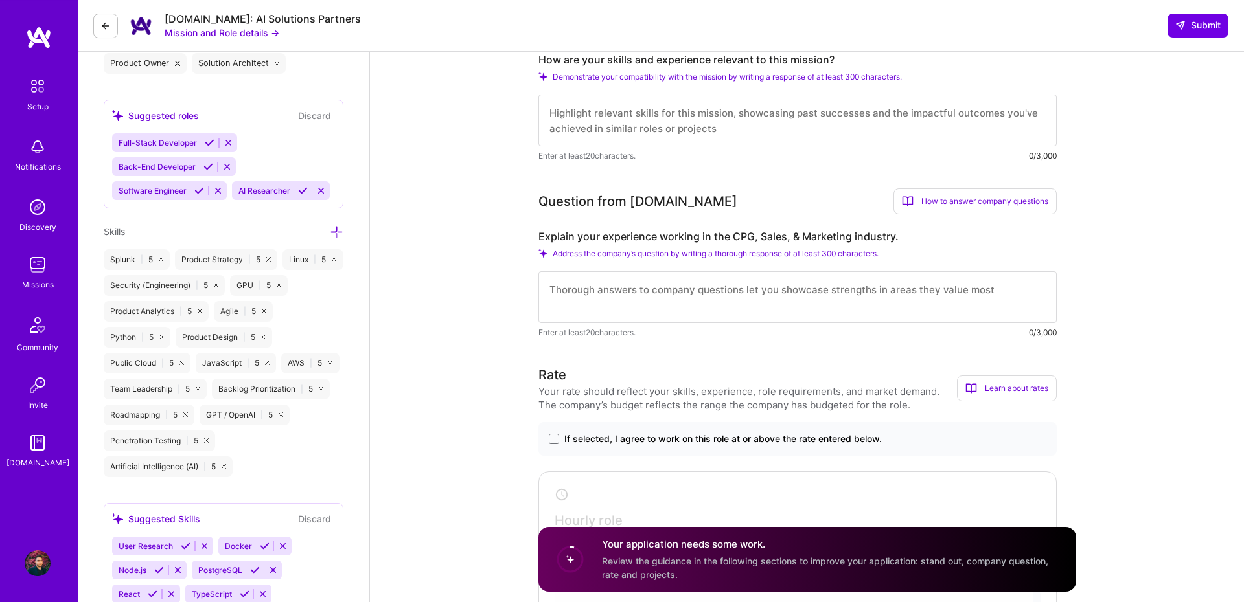
scroll to position [626, 0]
